Goal: Task Accomplishment & Management: Manage account settings

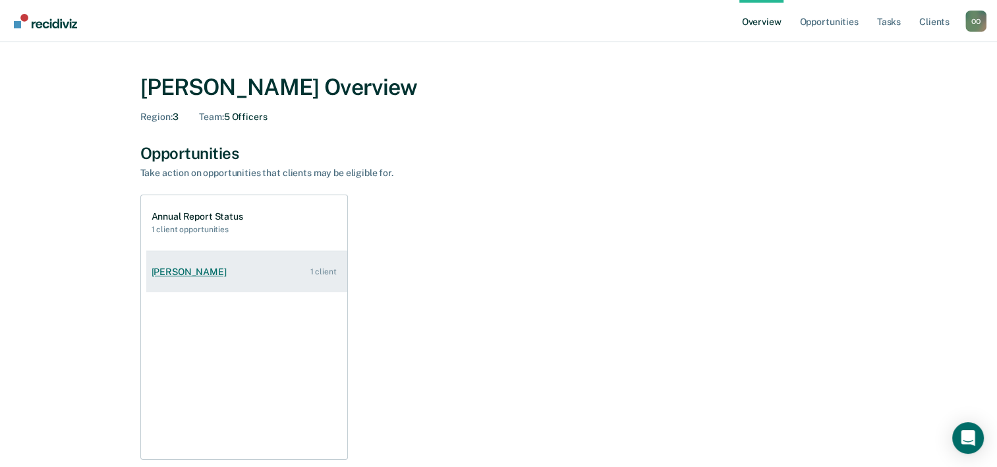
click at [202, 269] on div "[PERSON_NAME]" at bounding box center [192, 271] width 80 height 11
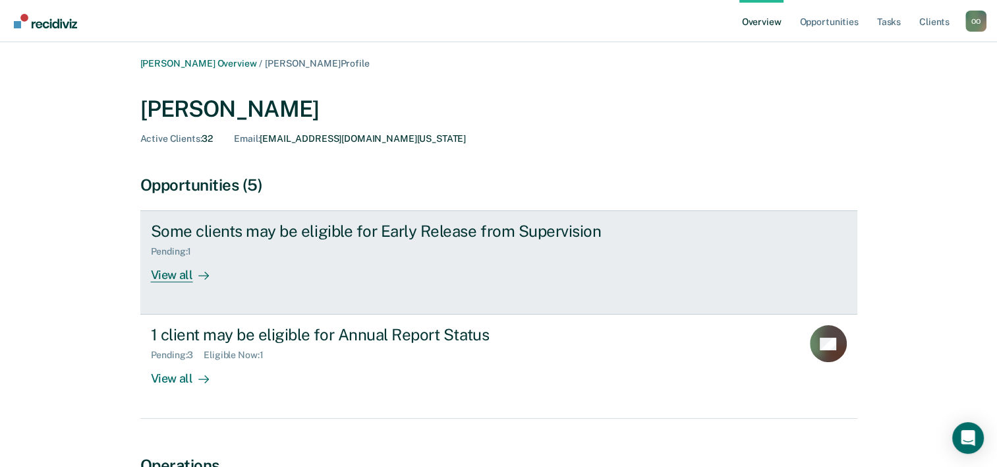
click at [181, 278] on div "View all" at bounding box center [188, 270] width 74 height 26
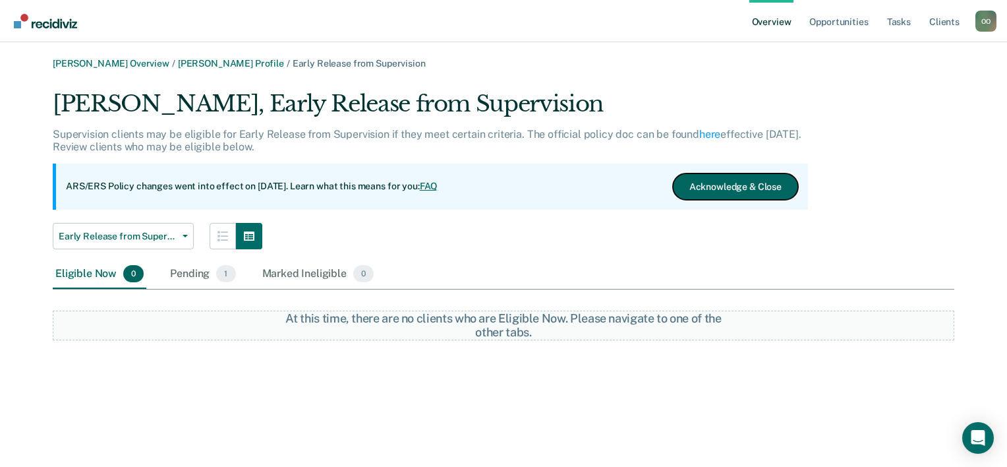
click at [707, 192] on button "Acknowledge & Close" at bounding box center [735, 186] width 125 height 26
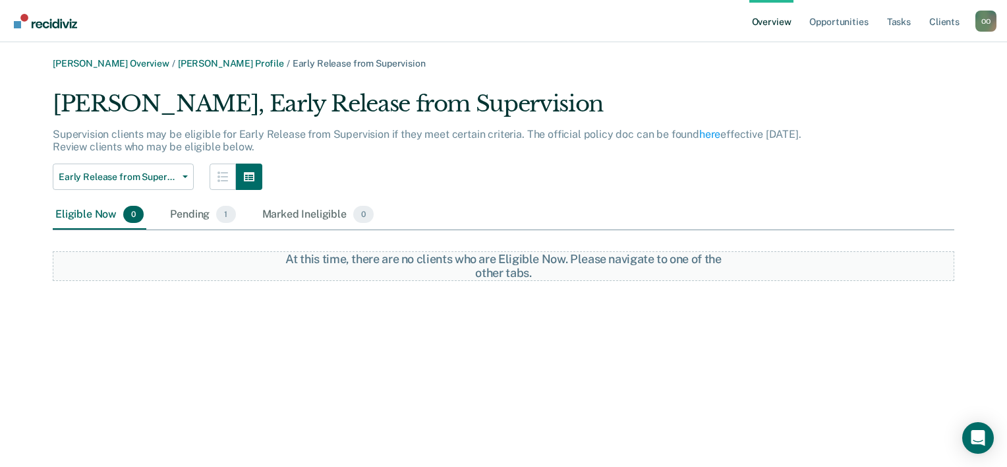
click at [251, 338] on div "[PERSON_NAME] Overview / [PERSON_NAME] Profile / Early Release from Supervision…" at bounding box center [504, 241] width 976 height 367
click at [182, 210] on div "Pending 1" at bounding box center [202, 214] width 71 height 29
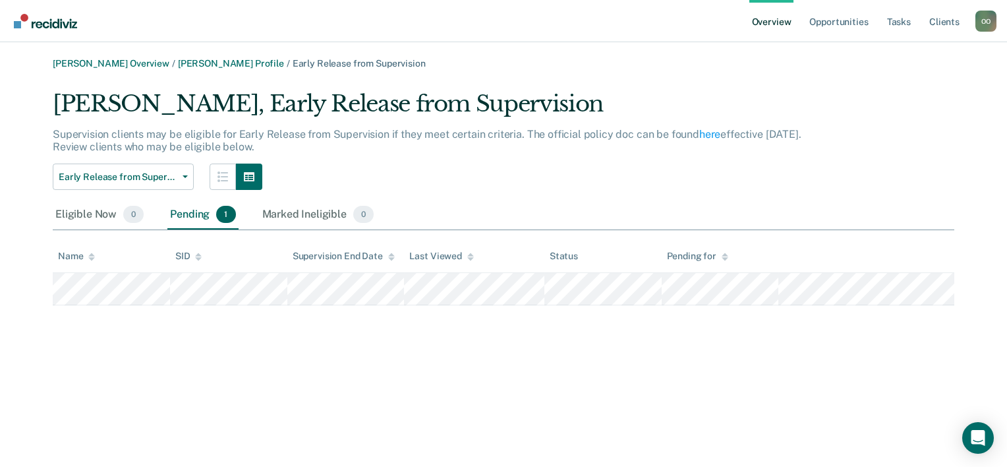
click at [771, 23] on link "Overview" at bounding box center [772, 21] width 45 height 42
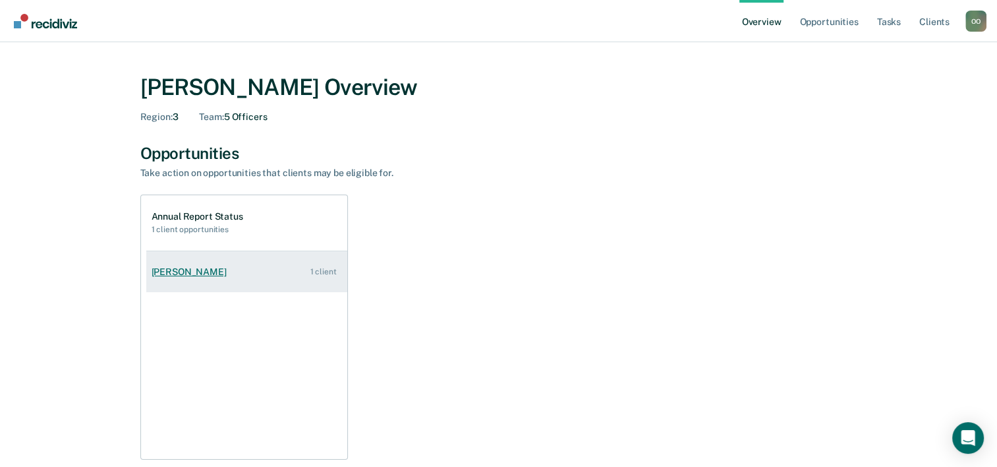
click at [190, 273] on div "[PERSON_NAME]" at bounding box center [192, 271] width 80 height 11
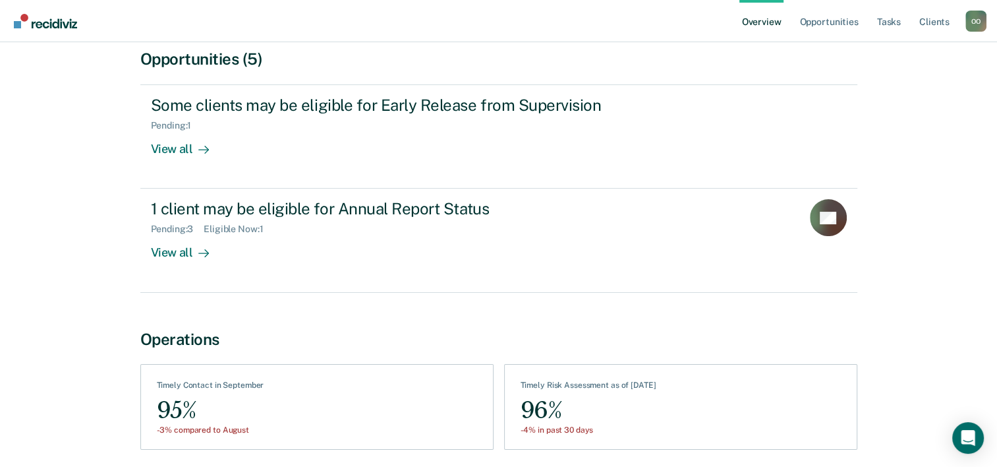
scroll to position [111, 0]
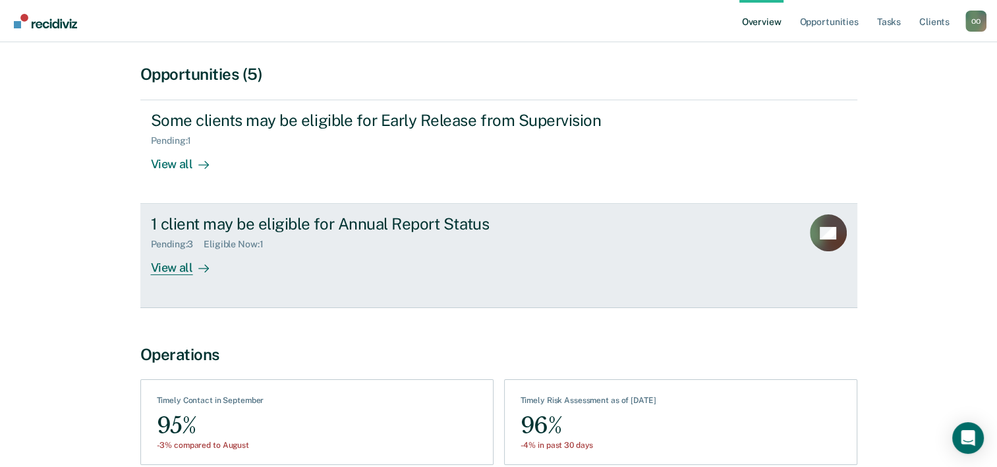
click at [181, 264] on div "View all" at bounding box center [188, 263] width 74 height 26
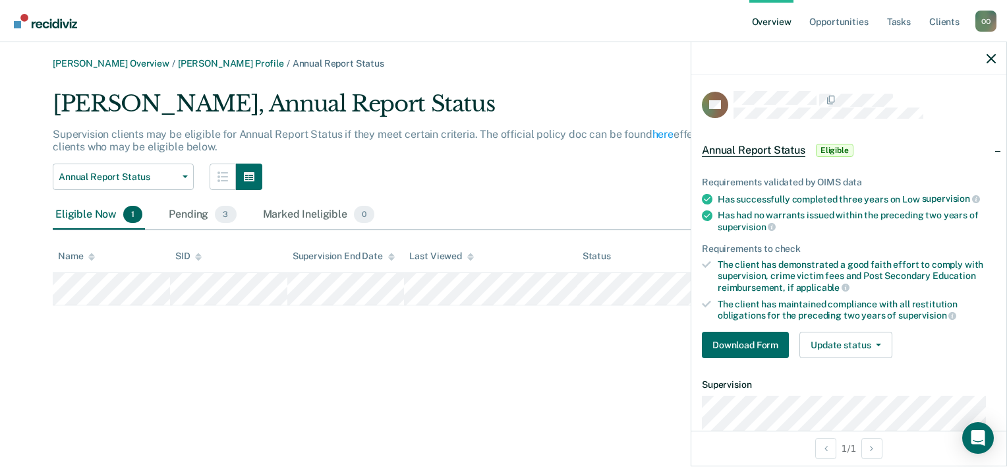
click at [448, 378] on div "[PERSON_NAME][GEOGRAPHIC_DATA] Overview / [PERSON_NAME] Profile / Annual Report…" at bounding box center [504, 241] width 976 height 367
click at [850, 340] on button "Update status" at bounding box center [846, 345] width 93 height 26
click at [973, 351] on div "Download Form Update status [PERSON_NAME] Mark Ineligible" at bounding box center [849, 345] width 294 height 26
click at [730, 338] on button "Download Form" at bounding box center [745, 345] width 87 height 26
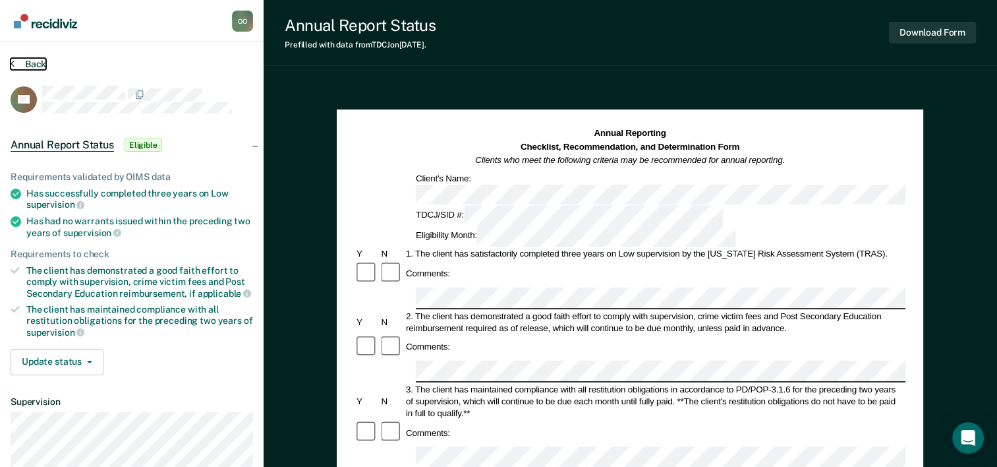
click at [24, 64] on button "Back" at bounding box center [29, 64] width 36 height 12
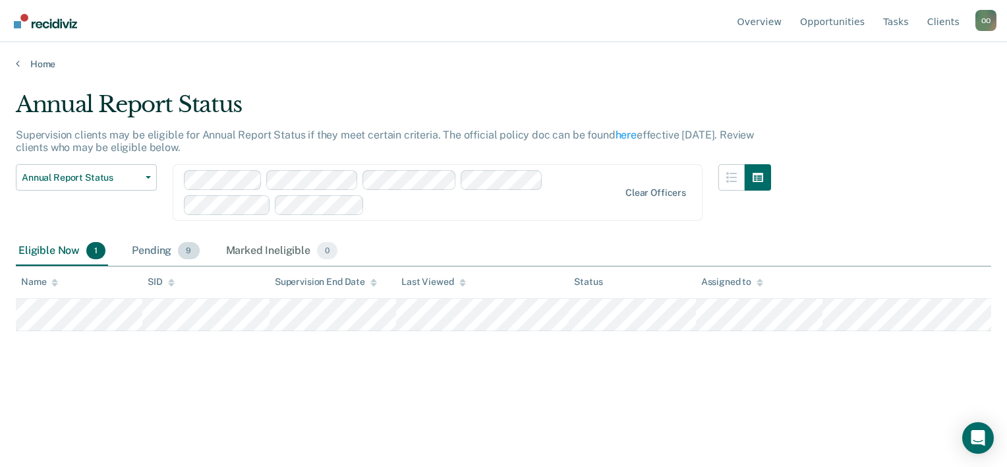
click at [151, 254] on div "Pending 9" at bounding box center [165, 251] width 73 height 29
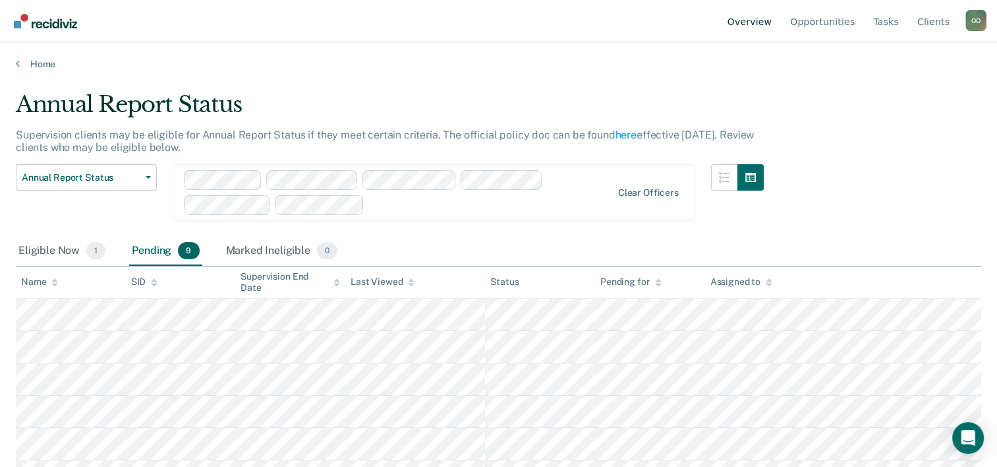
click at [755, 23] on link "Overview" at bounding box center [750, 21] width 50 height 42
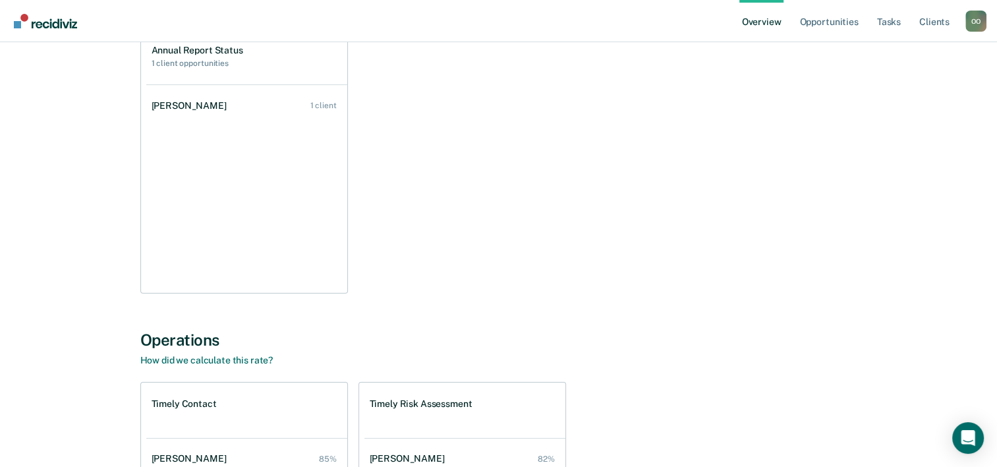
scroll to position [84, 0]
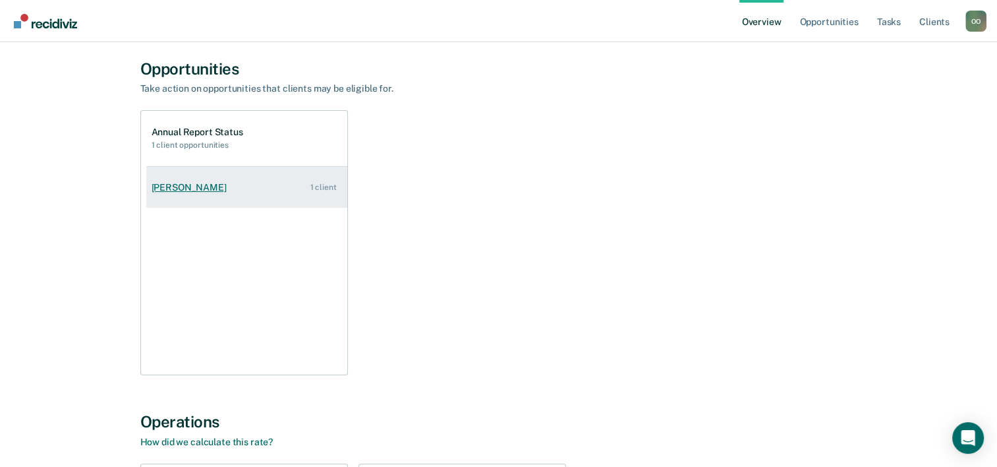
click at [252, 185] on link "[PERSON_NAME] 1 client" at bounding box center [246, 188] width 201 height 38
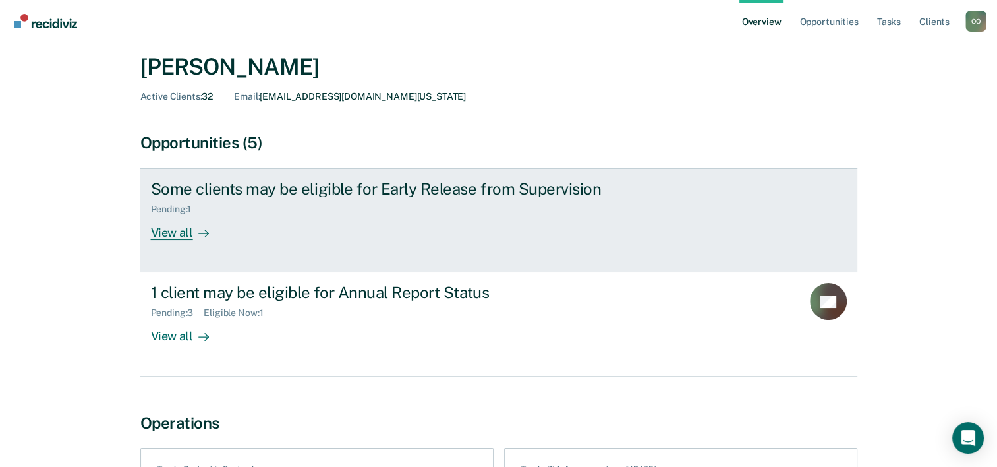
scroll to position [66, 0]
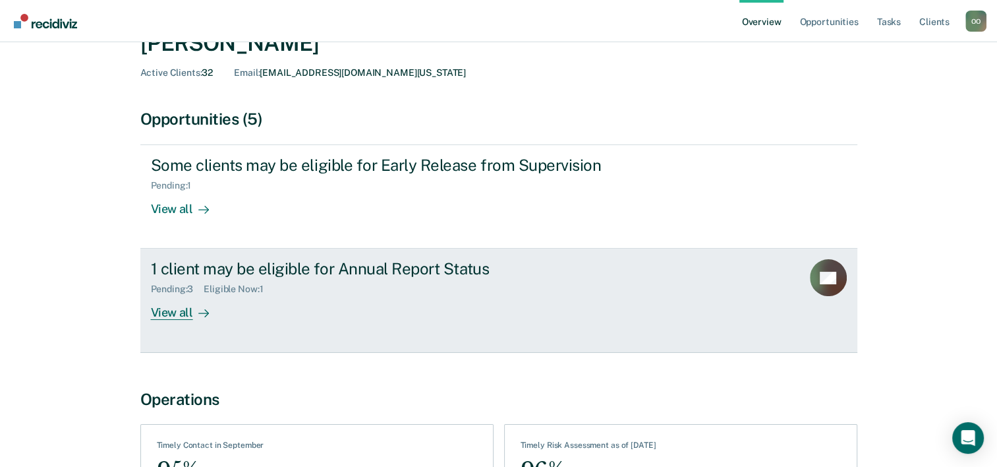
click at [183, 312] on div "View all" at bounding box center [188, 308] width 74 height 26
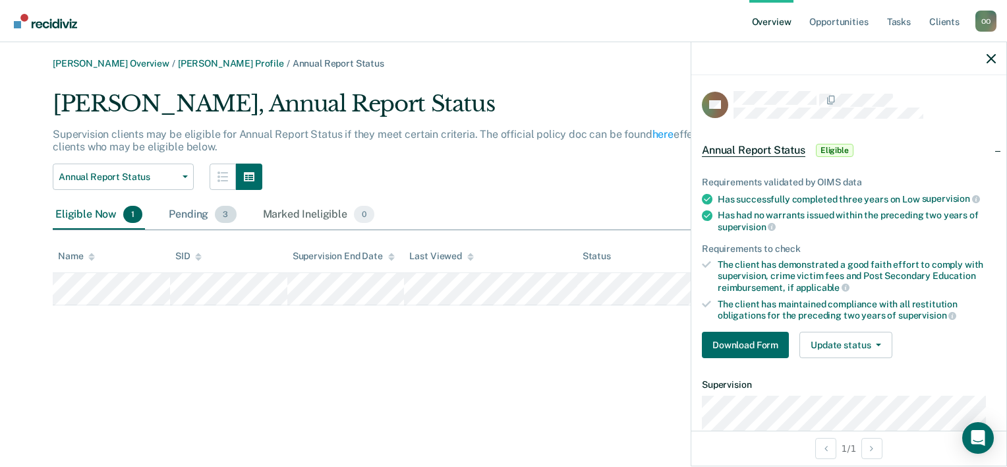
click at [180, 216] on div "Pending 3" at bounding box center [202, 214] width 73 height 29
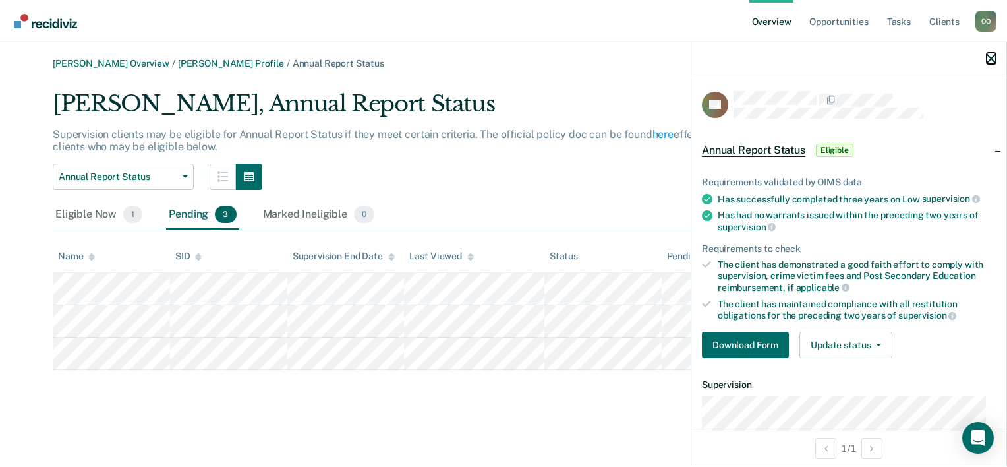
click at [992, 59] on icon "button" at bounding box center [991, 58] width 9 height 9
